Goal: Navigation & Orientation: Find specific page/section

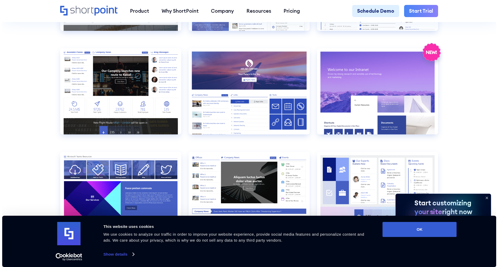
scroll to position [856, 0]
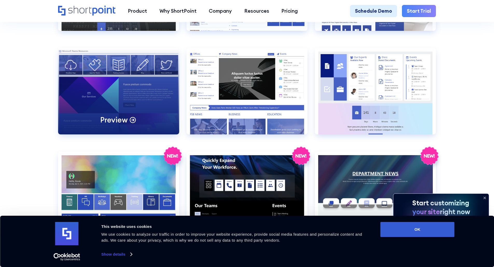
click at [80, 103] on div "Preview" at bounding box center [118, 91] width 121 height 86
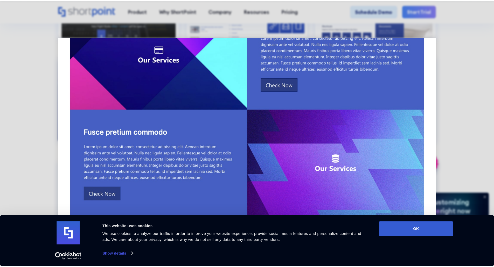
scroll to position [233, 0]
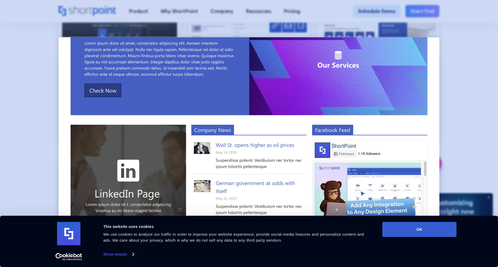
click at [454, 100] on div at bounding box center [249, 133] width 498 height 267
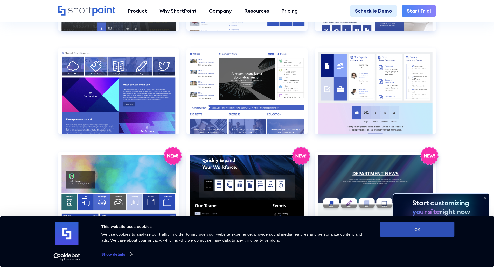
click at [433, 232] on button "OK" at bounding box center [417, 229] width 74 height 15
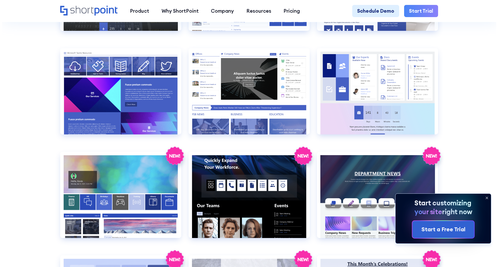
scroll to position [0, 0]
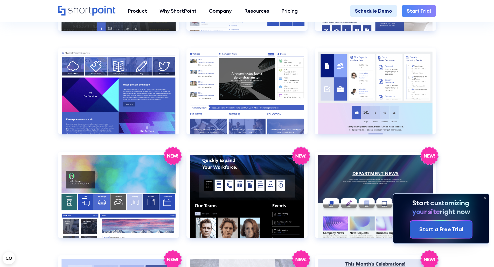
click at [487, 197] on icon at bounding box center [485, 198] width 8 height 8
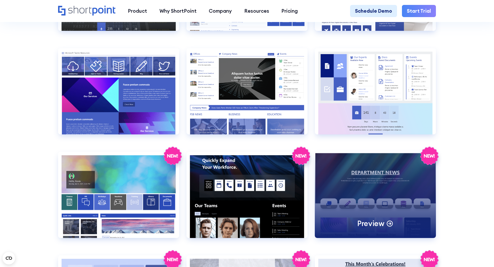
click at [383, 184] on div "Preview" at bounding box center [375, 195] width 121 height 86
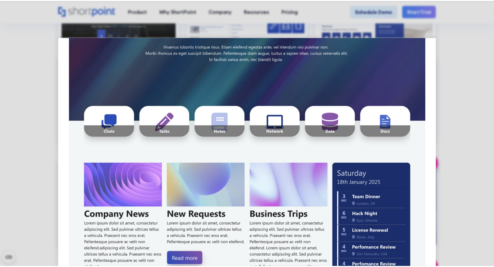
scroll to position [130, 0]
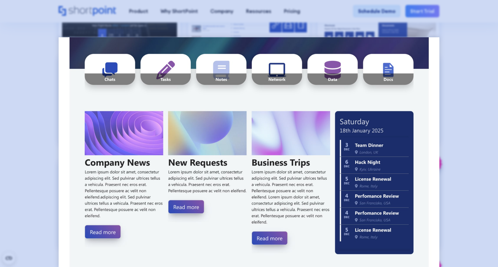
click at [477, 84] on div at bounding box center [249, 133] width 498 height 267
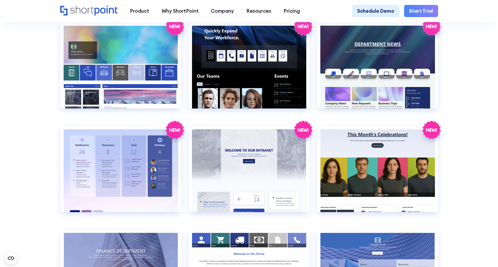
scroll to position [1063, 0]
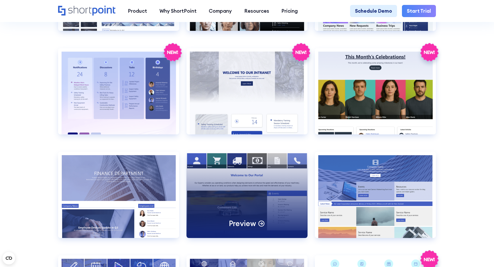
click at [230, 211] on div "Preview" at bounding box center [246, 195] width 121 height 86
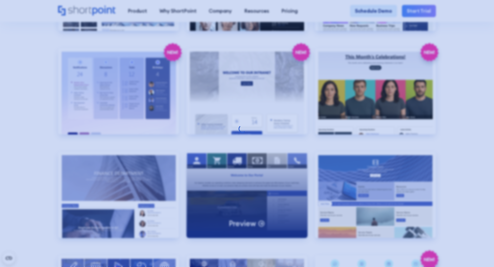
scroll to position [0, 0]
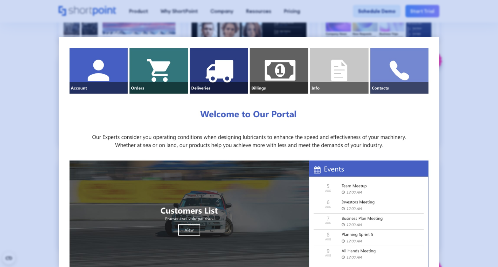
click at [479, 84] on div at bounding box center [249, 133] width 498 height 267
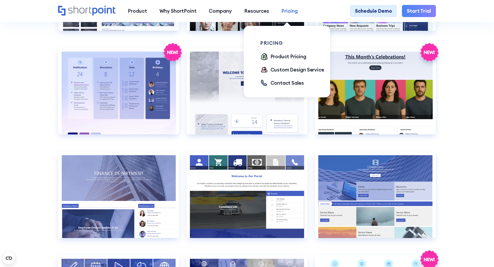
click at [293, 12] on div "Pricing" at bounding box center [289, 11] width 16 height 8
click at [290, 57] on div "Product Pricing" at bounding box center [288, 57] width 36 height 8
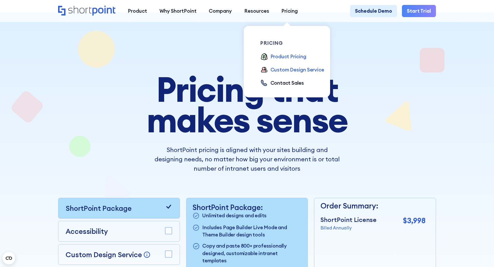
click at [279, 72] on div "Custom Design Service" at bounding box center [297, 70] width 54 height 8
